Goal: Task Accomplishment & Management: Manage account settings

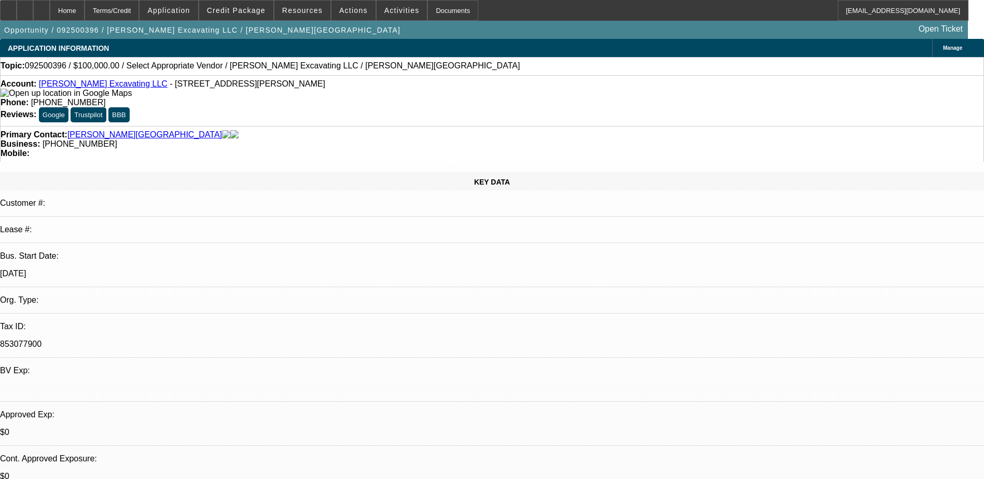
select select "0"
select select "2"
select select "0.1"
select select "4"
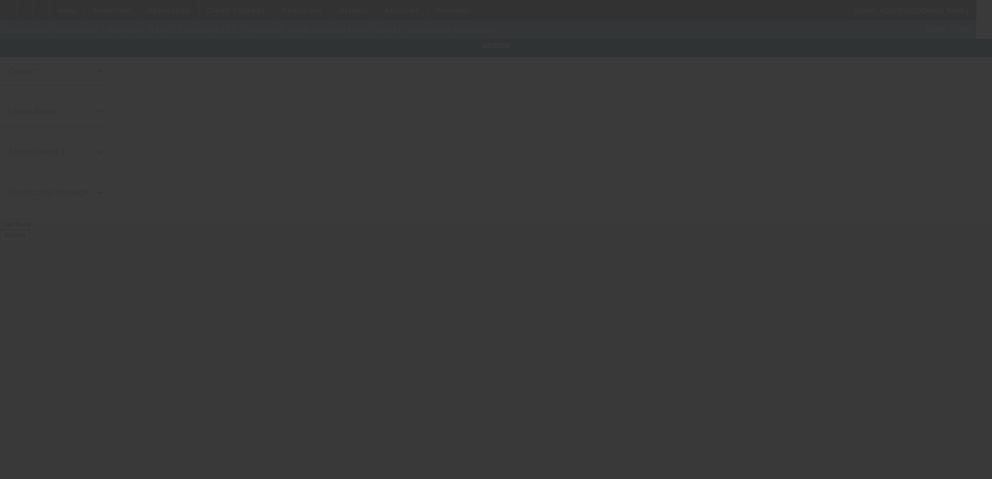
click at [316, 113] on div at bounding box center [496, 239] width 992 height 479
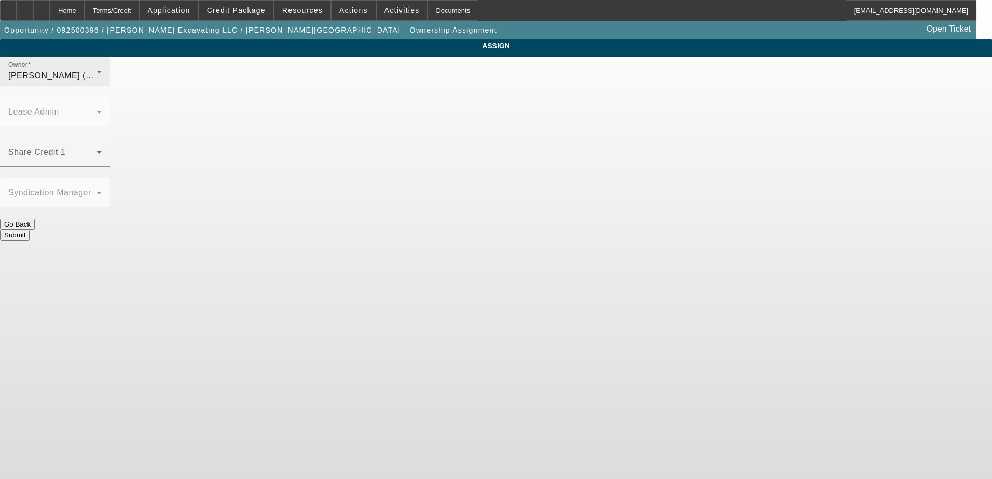
click at [97, 82] on div "[PERSON_NAME] (Lvl 1)" at bounding box center [52, 76] width 88 height 12
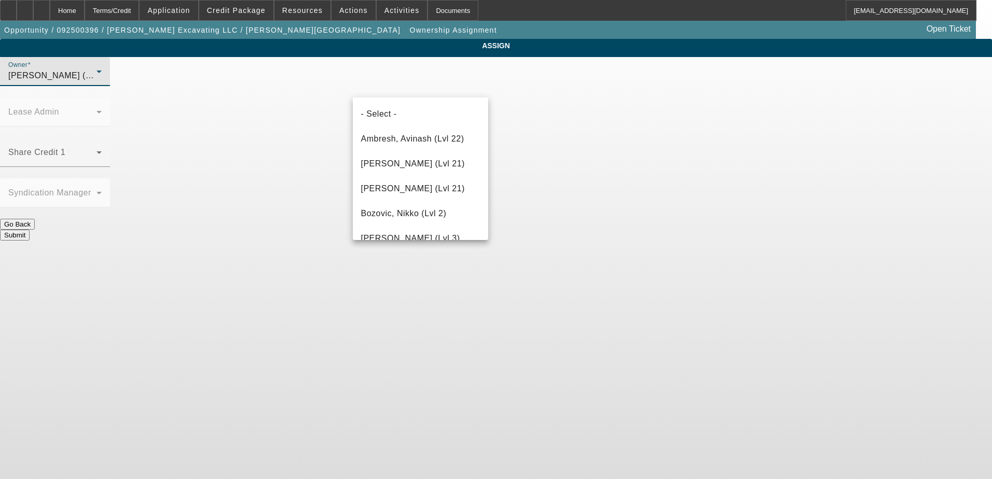
scroll to position [932, 0]
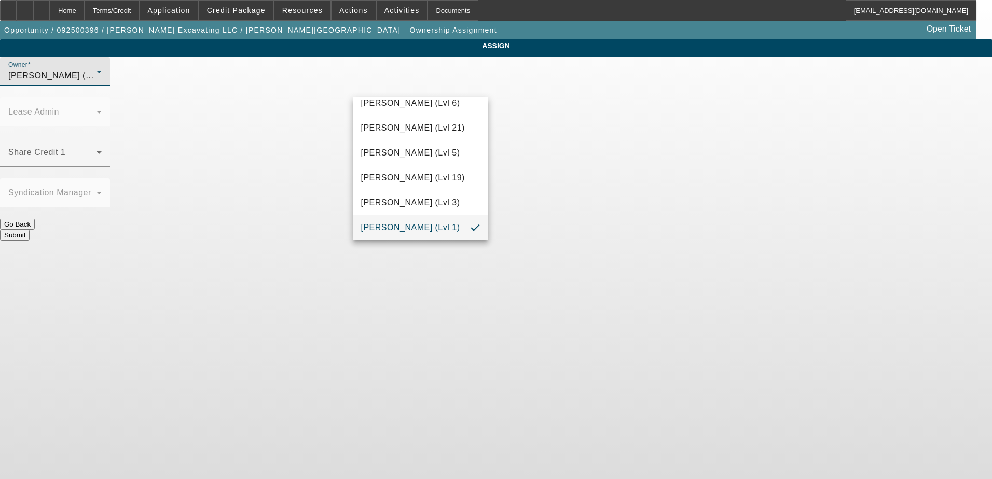
click at [252, 160] on div at bounding box center [496, 239] width 992 height 479
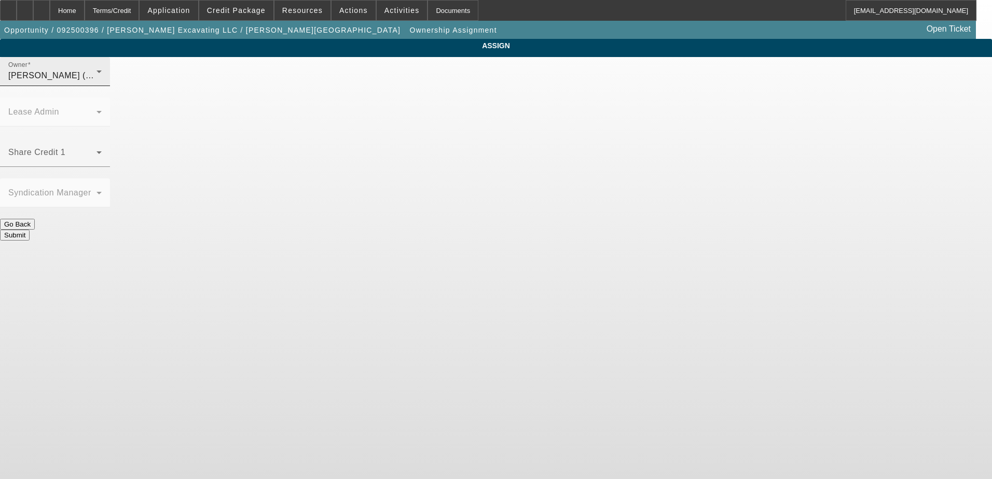
click at [107, 80] on span "[PERSON_NAME] (Lvl 1)" at bounding box center [57, 75] width 99 height 9
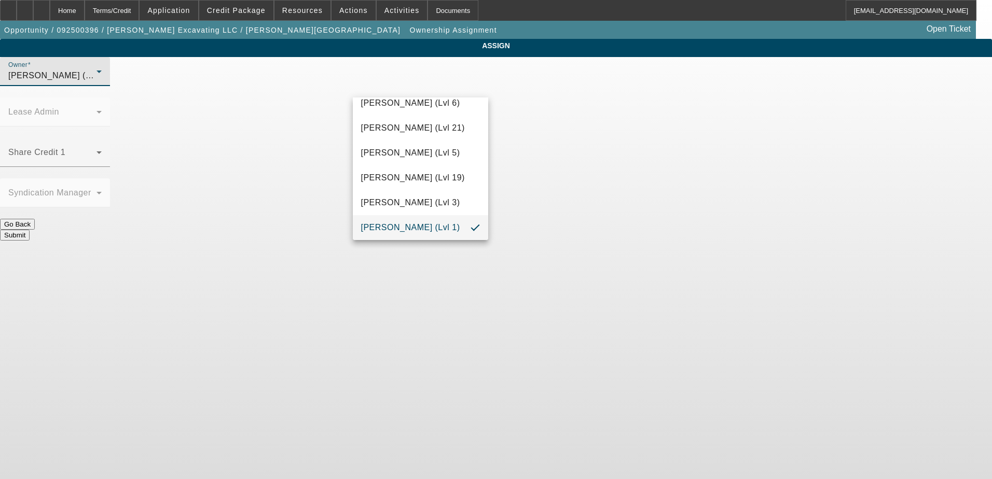
click at [257, 182] on div at bounding box center [496, 239] width 992 height 479
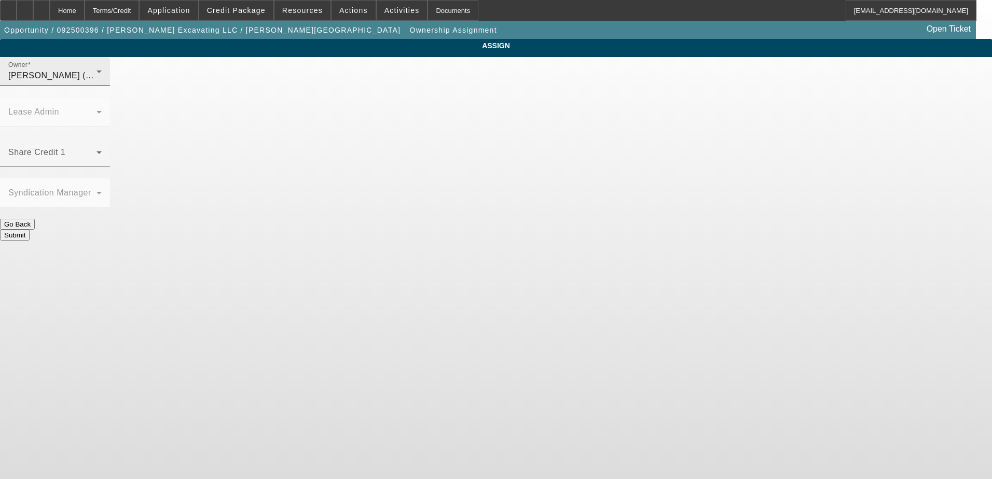
click at [102, 78] on div "Owner [PERSON_NAME] (Lvl 1)" at bounding box center [54, 71] width 93 height 29
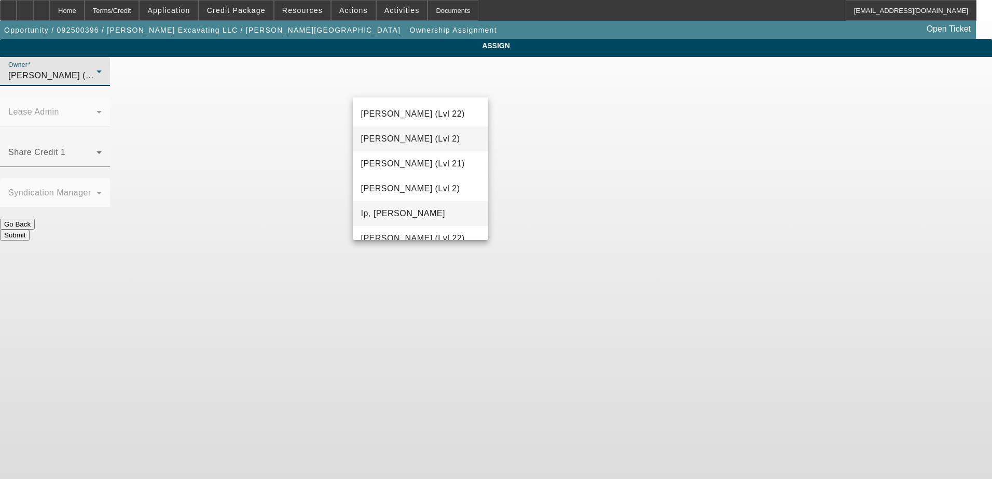
scroll to position [571, 0]
click at [418, 133] on mat-option "[PERSON_NAME] (Lvl 6)" at bounding box center [421, 141] width 136 height 25
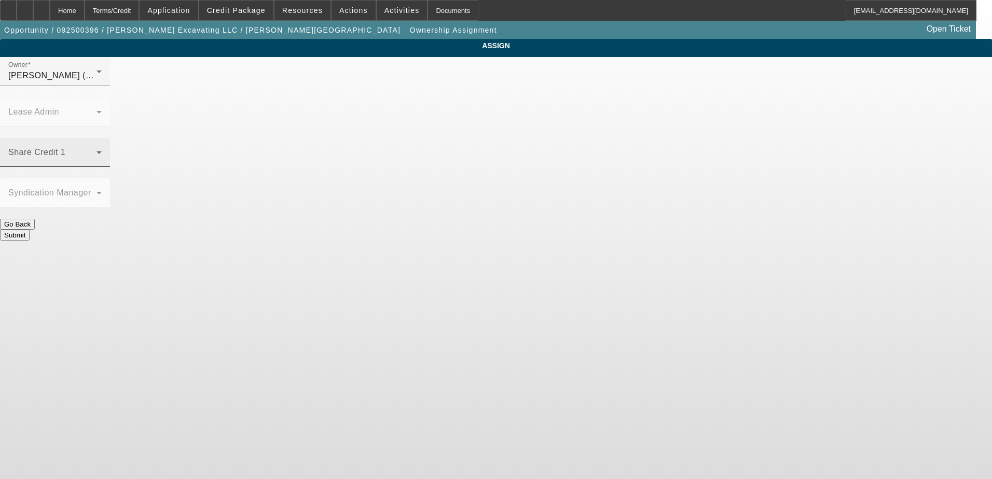
click at [65, 148] on mat-label "Share Credit 1" at bounding box center [36, 152] width 57 height 9
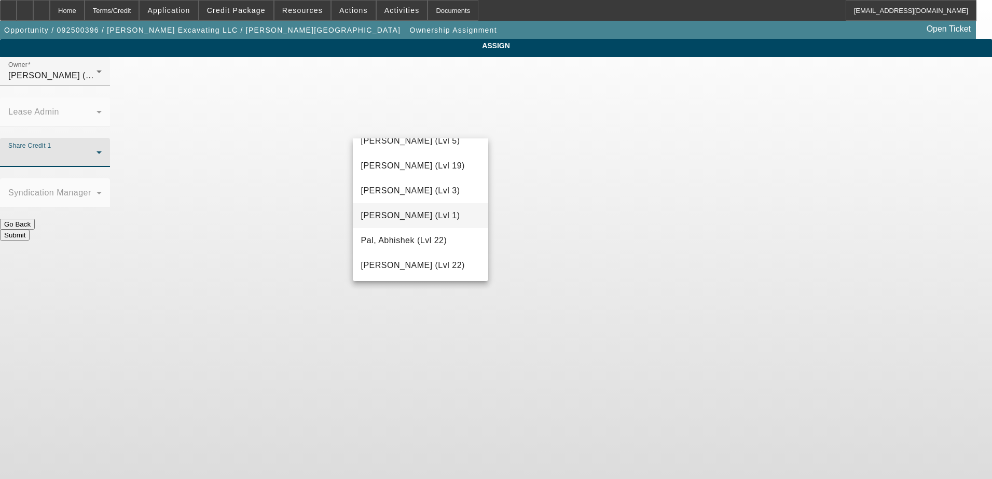
scroll to position [937, 0]
click at [414, 207] on mat-option "[PERSON_NAME] (Lvl 1)" at bounding box center [421, 214] width 136 height 25
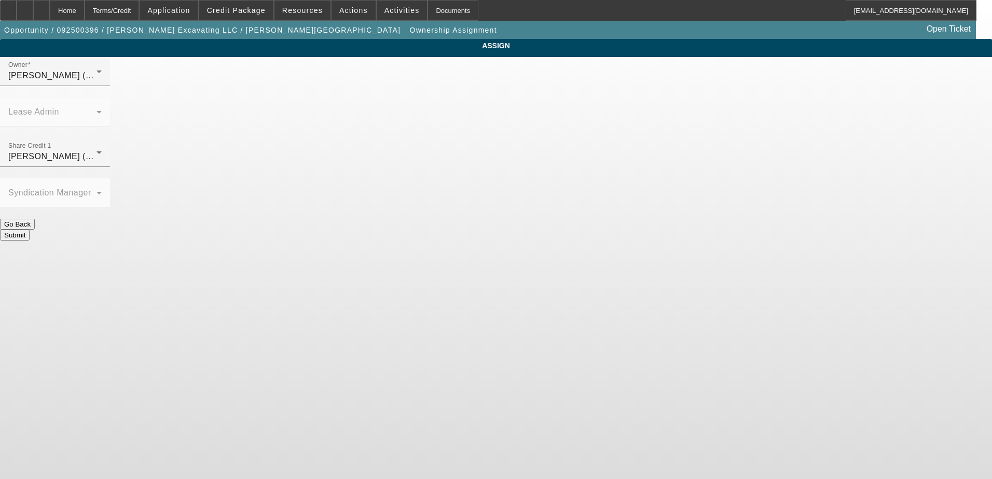
click at [30, 230] on button "Submit" at bounding box center [15, 235] width 30 height 11
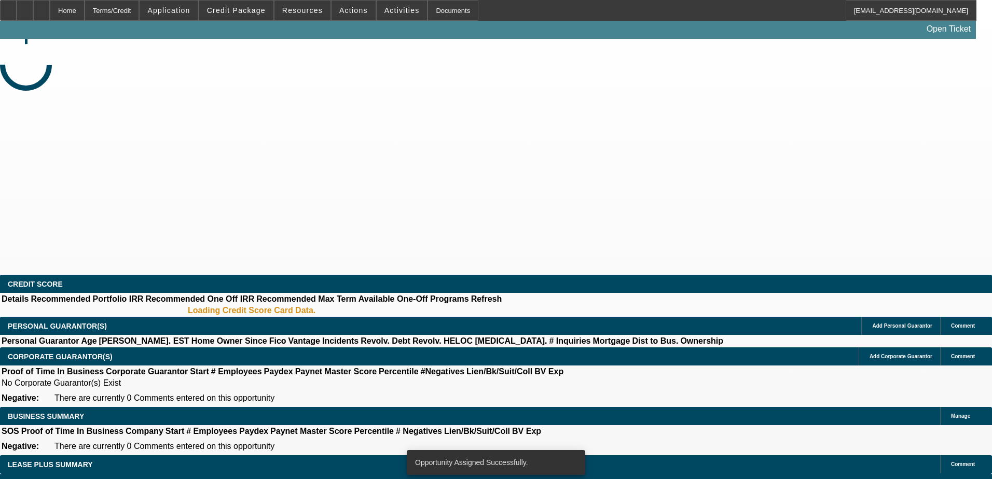
select select "0"
select select "2"
select select "0.1"
select select "4"
